Goal: Information Seeking & Learning: Learn about a topic

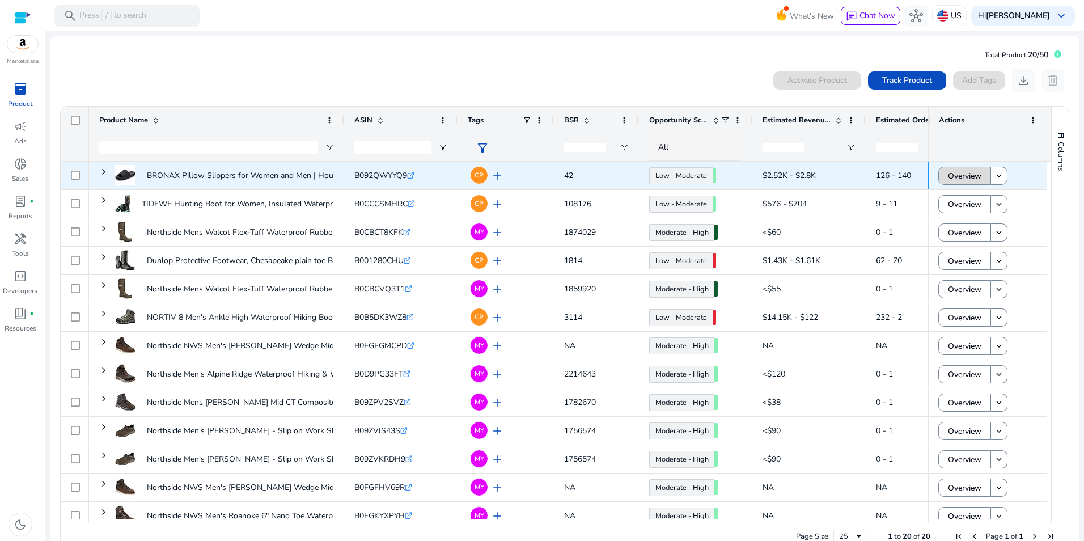
click at [972, 176] on span "Overview" at bounding box center [964, 175] width 33 height 23
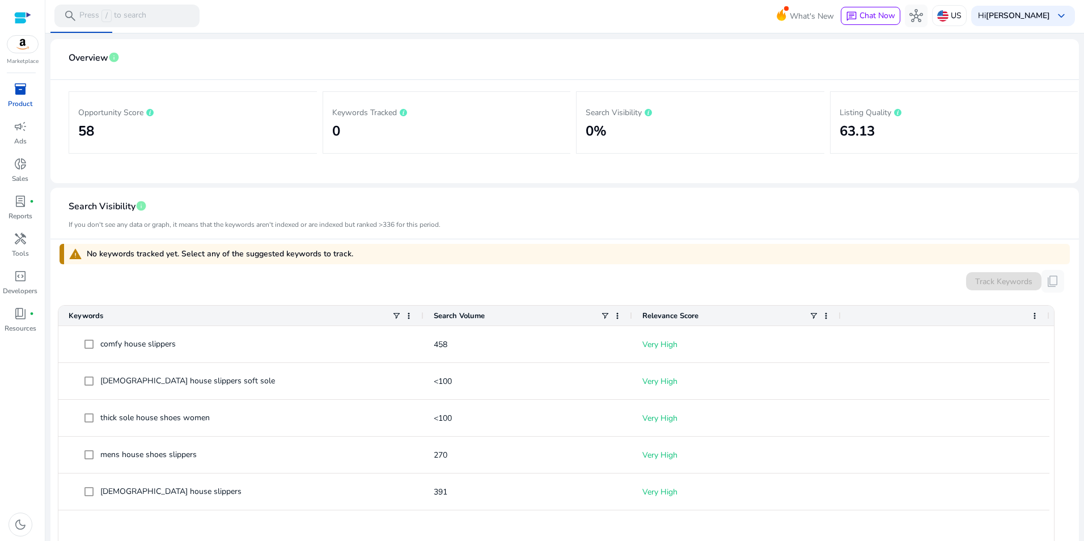
scroll to position [153, 0]
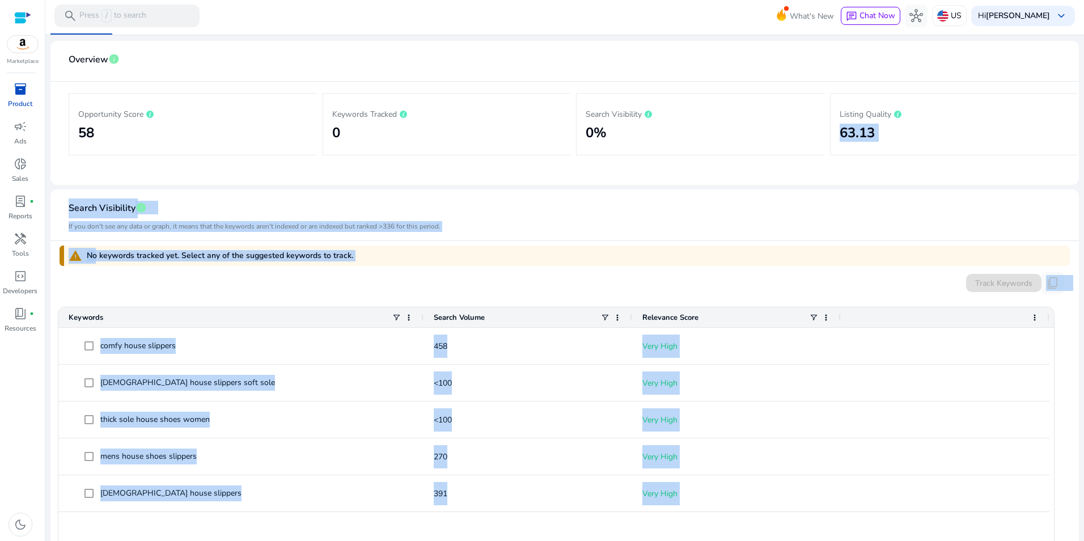
drag, startPoint x: 1078, startPoint y: 106, endPoint x: 1086, endPoint y: 90, distance: 17.5
click at [1084, 90] on html "We recommend switching to desktop view for the best experience. Marketplace inv…" at bounding box center [542, 270] width 1084 height 541
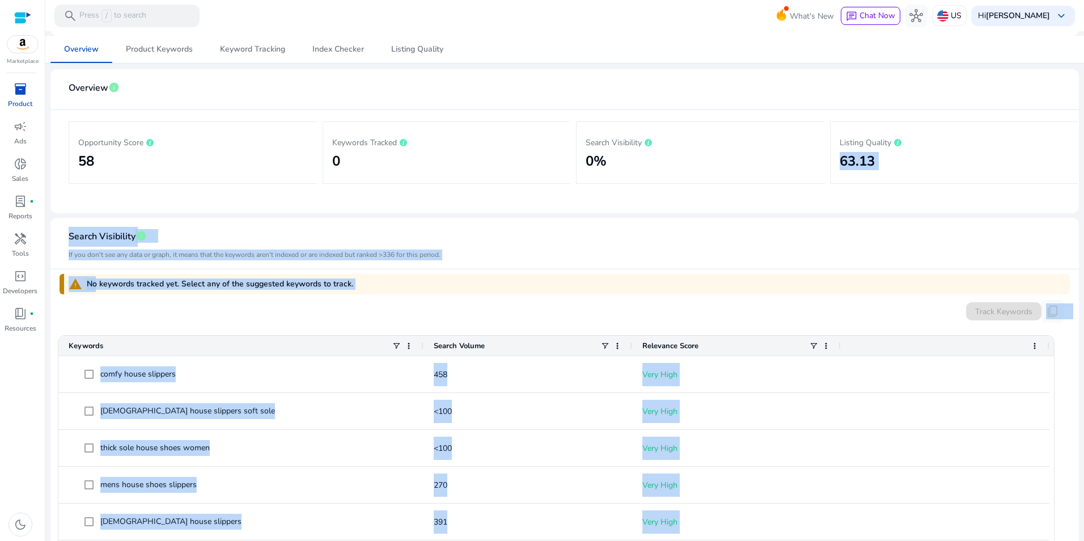
scroll to position [119, 0]
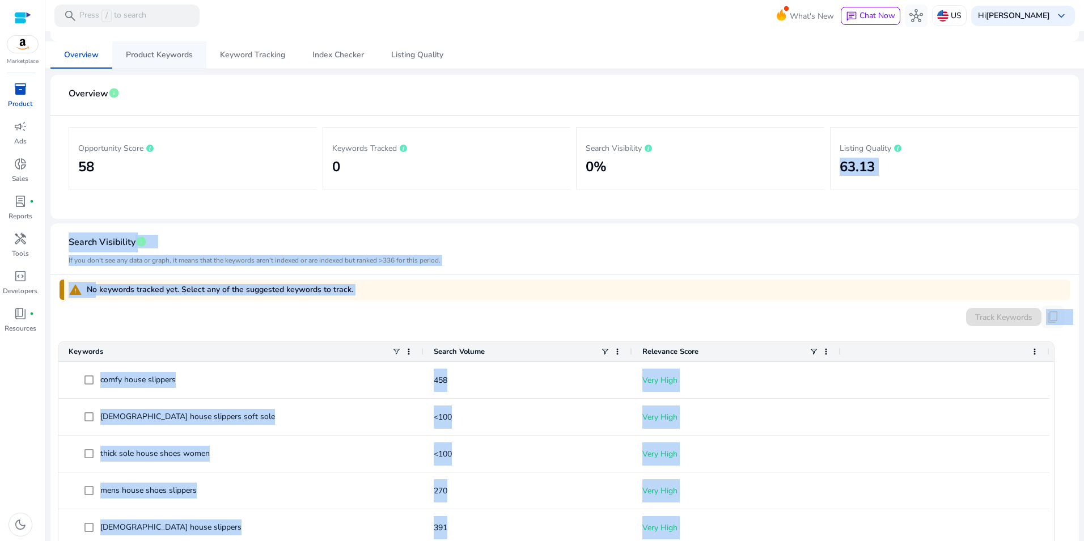
click at [178, 59] on span "Product Keywords" at bounding box center [159, 55] width 67 height 8
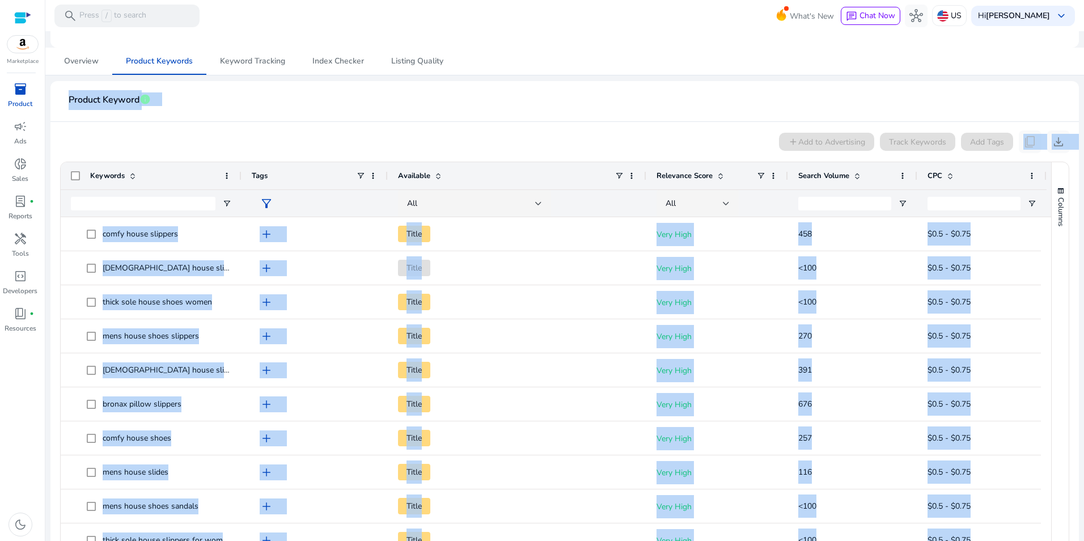
scroll to position [193, 0]
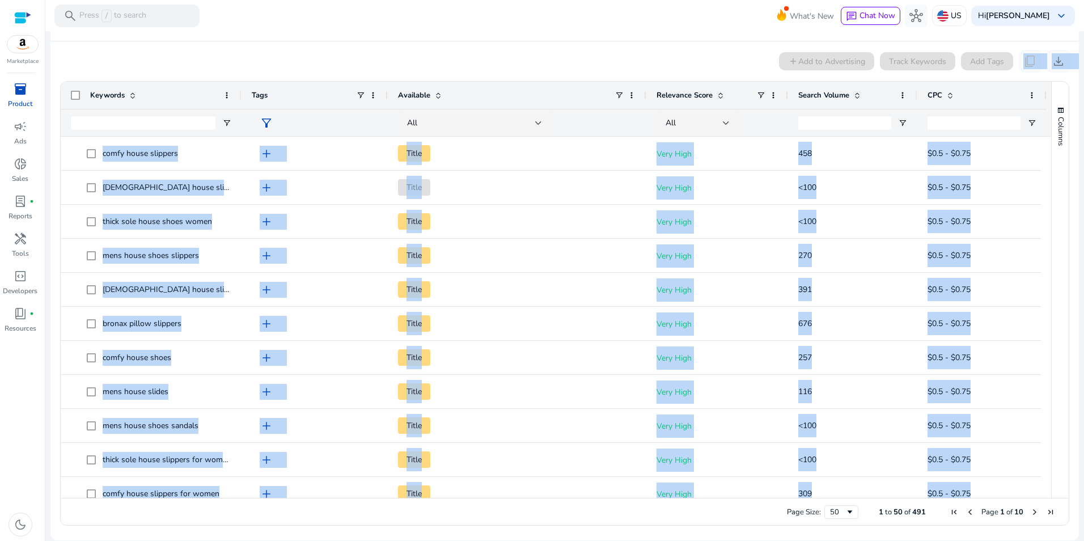
click at [1055, 196] on div "Columns" at bounding box center [1060, 290] width 17 height 416
